Goal: Task Accomplishment & Management: Use online tool/utility

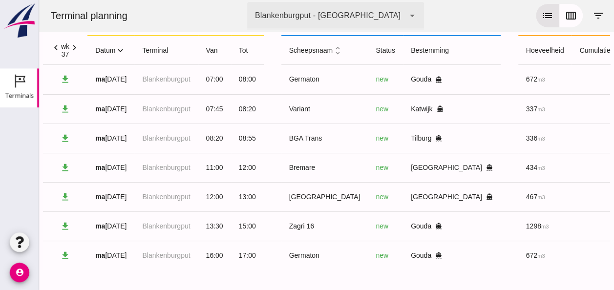
click at [124, 47] on icon "expand_more" at bounding box center [120, 50] width 10 height 10
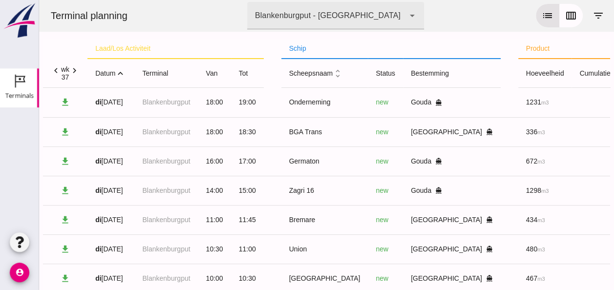
click at [122, 74] on icon "expand_less" at bounding box center [120, 73] width 10 height 10
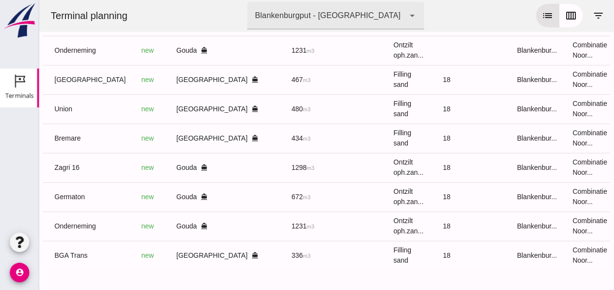
scroll to position [0, 252]
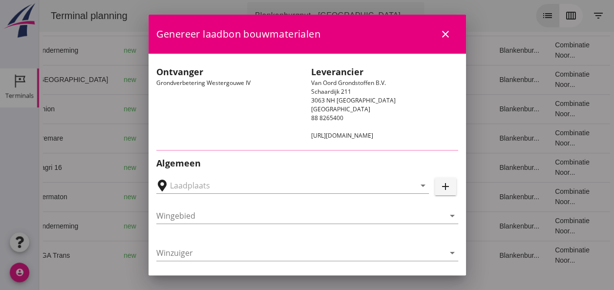
type input "Loswal Fa. J. Bos&Zonen, [GEOGRAPHIC_DATA]"
type input "Onderneming"
type input "[PERSON_NAME]"
type input "1231"
type input "Ontzilt oph.zand [75] (6120)"
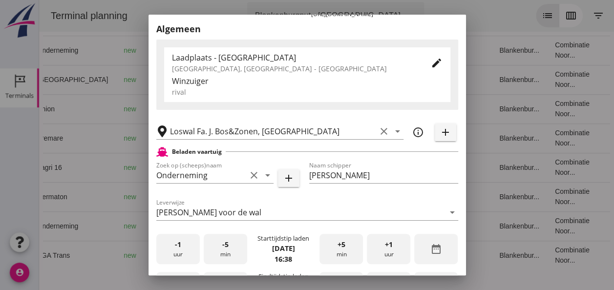
scroll to position [0, 0]
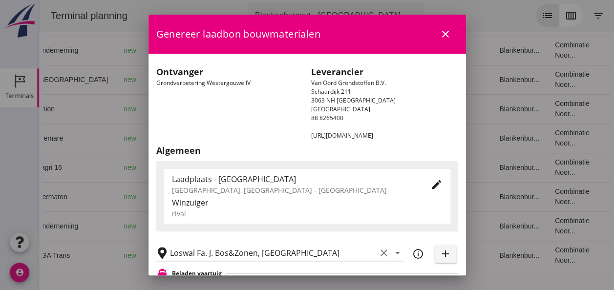
click at [439, 34] on icon "close" at bounding box center [445, 34] width 12 height 12
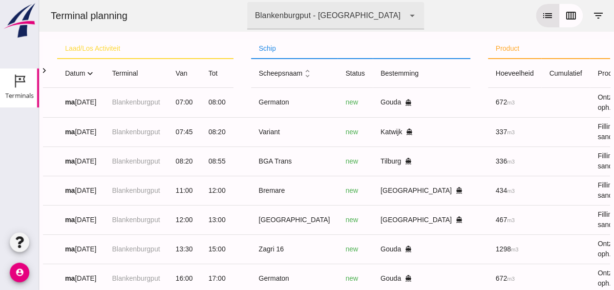
click at [92, 73] on icon "expand_more" at bounding box center [90, 73] width 10 height 10
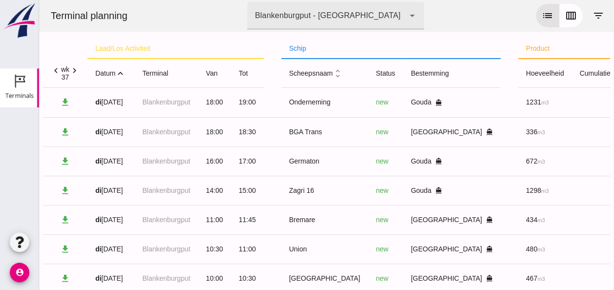
click at [121, 75] on icon "expand_less" at bounding box center [120, 73] width 10 height 10
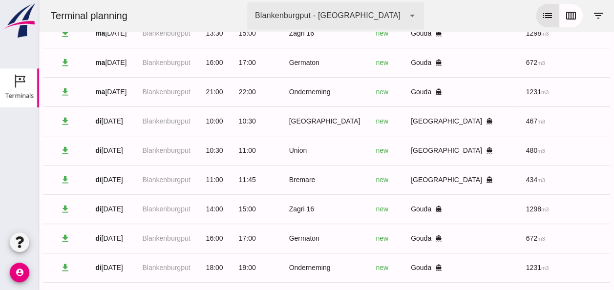
scroll to position [265, 0]
